Goal: Check status: Check status

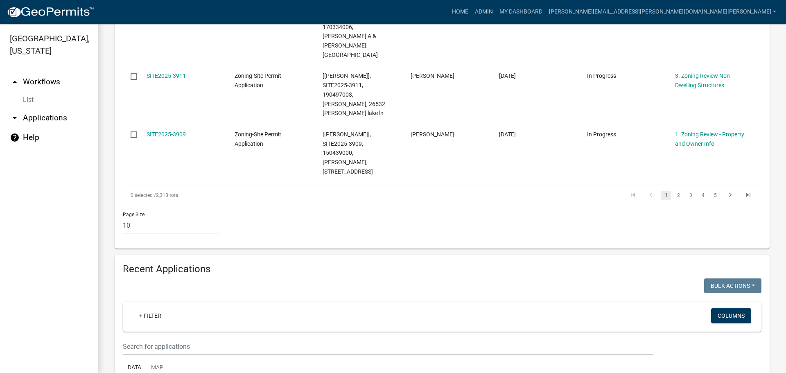
scroll to position [860, 0]
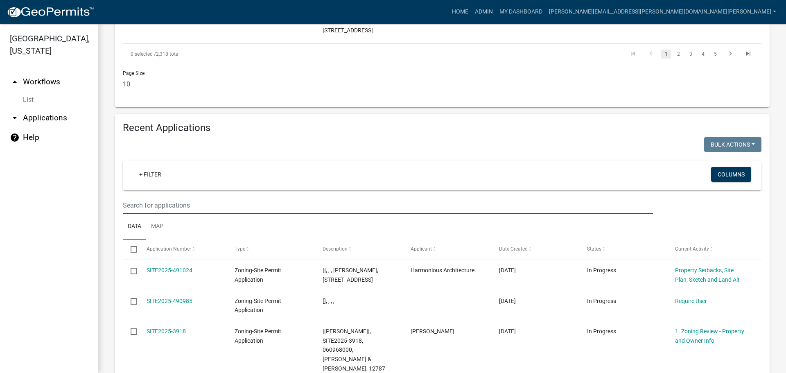
drag, startPoint x: 169, startPoint y: 88, endPoint x: 201, endPoint y: 94, distance: 32.6
click at [169, 197] on input "text" at bounding box center [388, 205] width 530 height 17
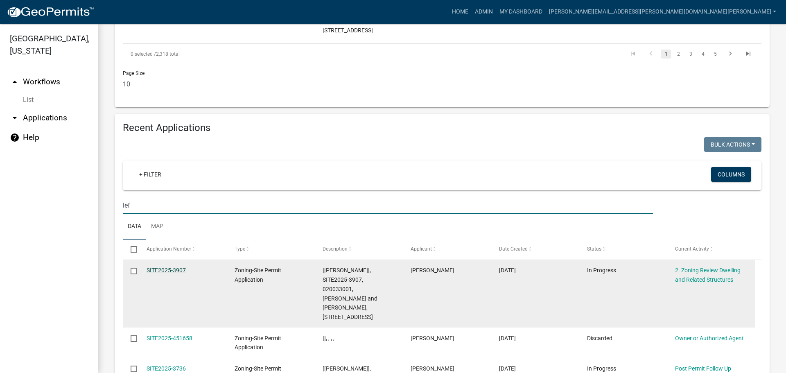
type input "lef"
click at [165, 267] on link "SITE2025-3907" at bounding box center [165, 270] width 39 height 7
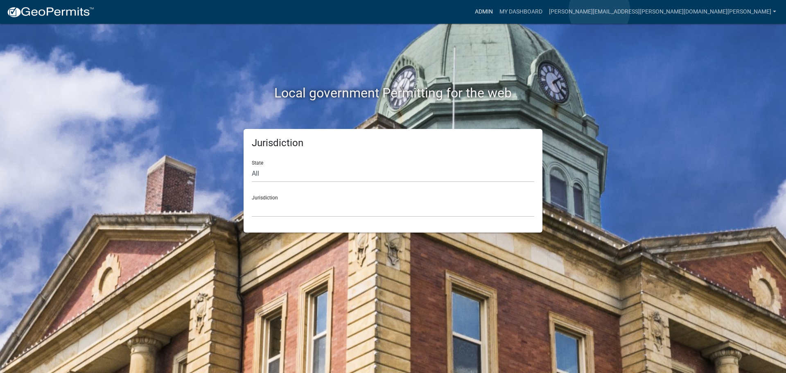
click at [496, 11] on link "Admin" at bounding box center [483, 12] width 25 height 16
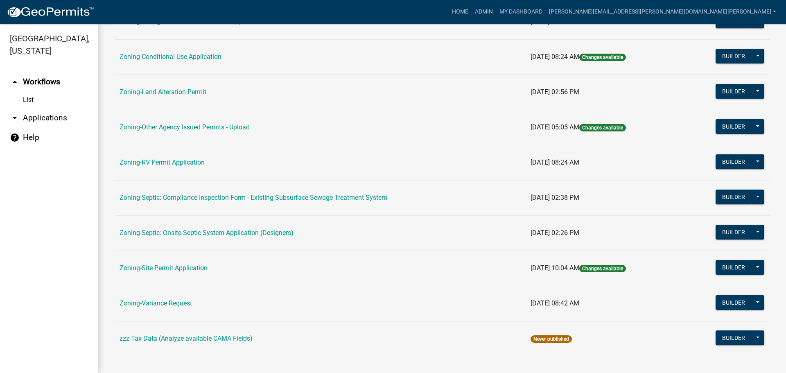
scroll to position [249, 0]
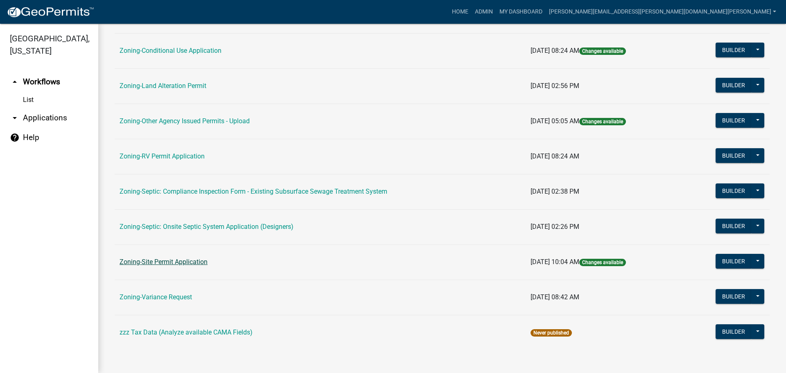
click at [171, 260] on link "Zoning-Site Permit Application" at bounding box center [163, 262] width 88 height 8
